Goal: Navigation & Orientation: Find specific page/section

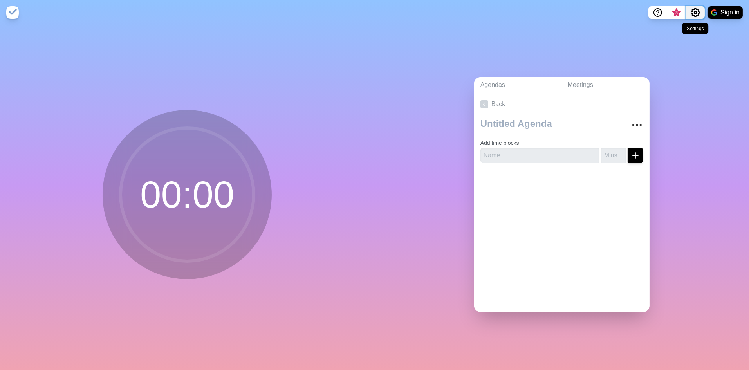
click at [696, 12] on circle "Settings" at bounding box center [695, 12] width 2 height 2
click at [14, 13] on img at bounding box center [12, 12] width 13 height 13
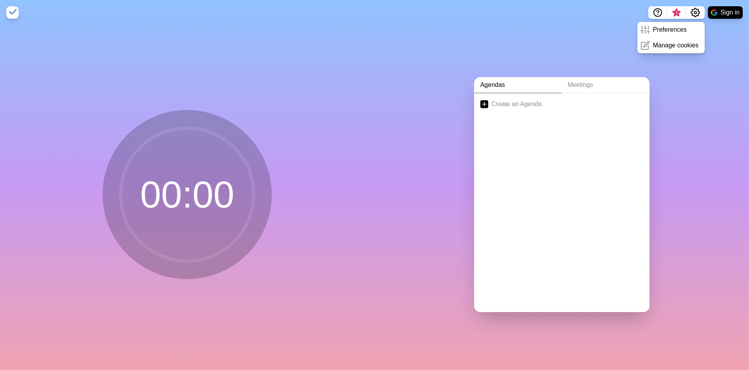
click at [166, 206] on circle at bounding box center [187, 194] width 133 height 133
